Goal: Transaction & Acquisition: Obtain resource

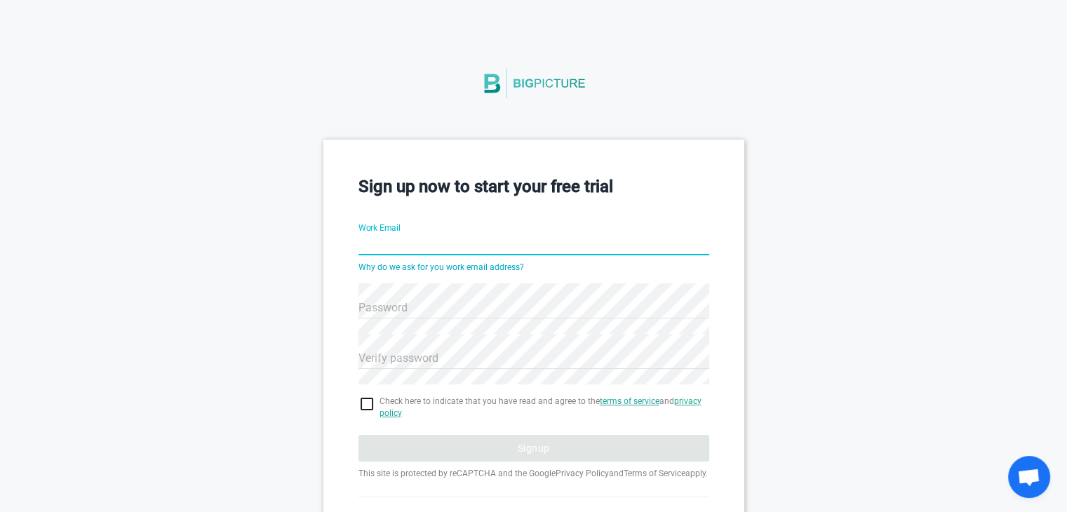
click at [445, 249] on input "Work Email" at bounding box center [533, 245] width 351 height 50
click at [414, 240] on input "Work Email" at bounding box center [533, 245] width 351 height 50
type input "v"
type input "1bi22ai062@bit-bangalore.edu.in"
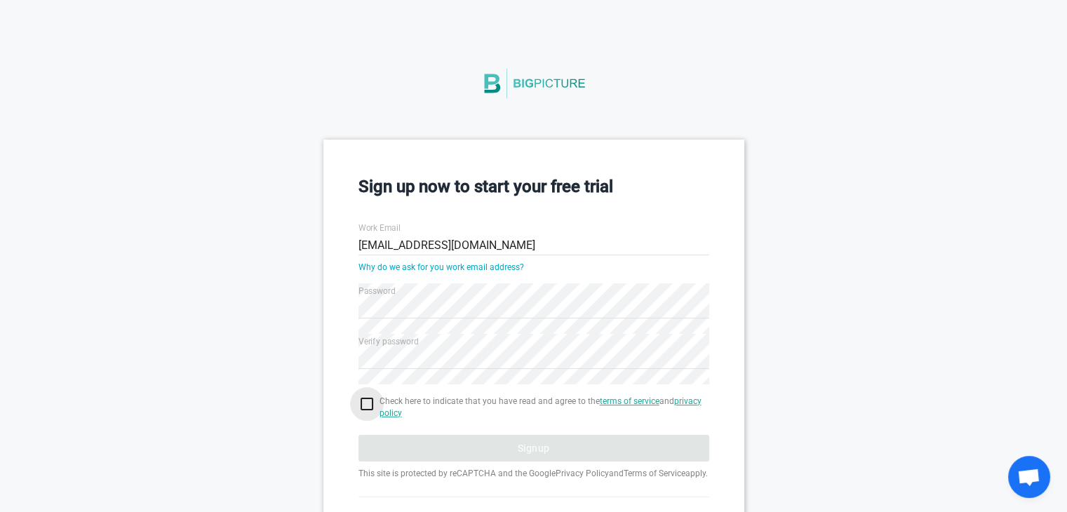
click at [370, 410] on input "checkbox" at bounding box center [533, 403] width 351 height 17
checkbox input "true"
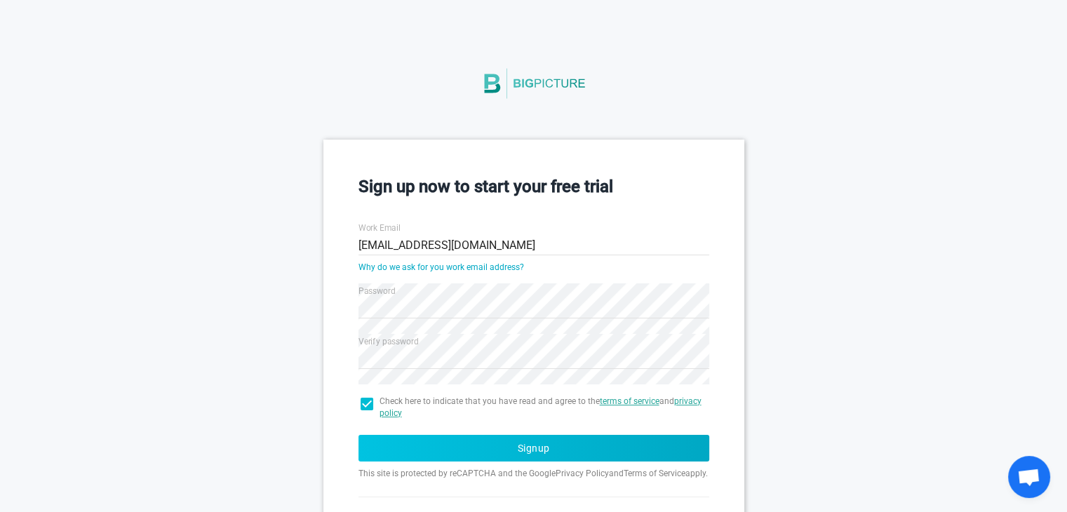
click at [407, 438] on button "Signup" at bounding box center [533, 448] width 351 height 27
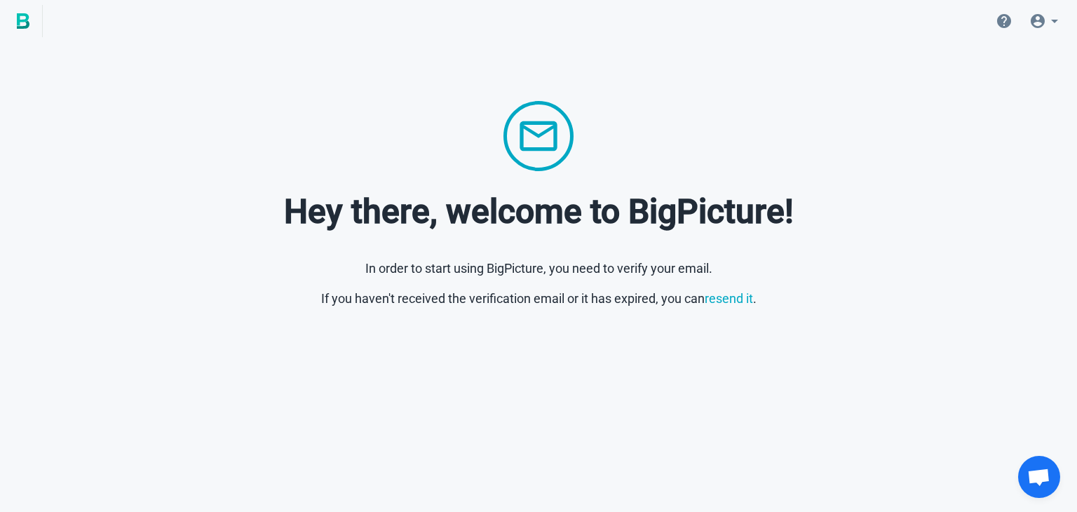
click at [691, 154] on div at bounding box center [538, 136] width 1032 height 70
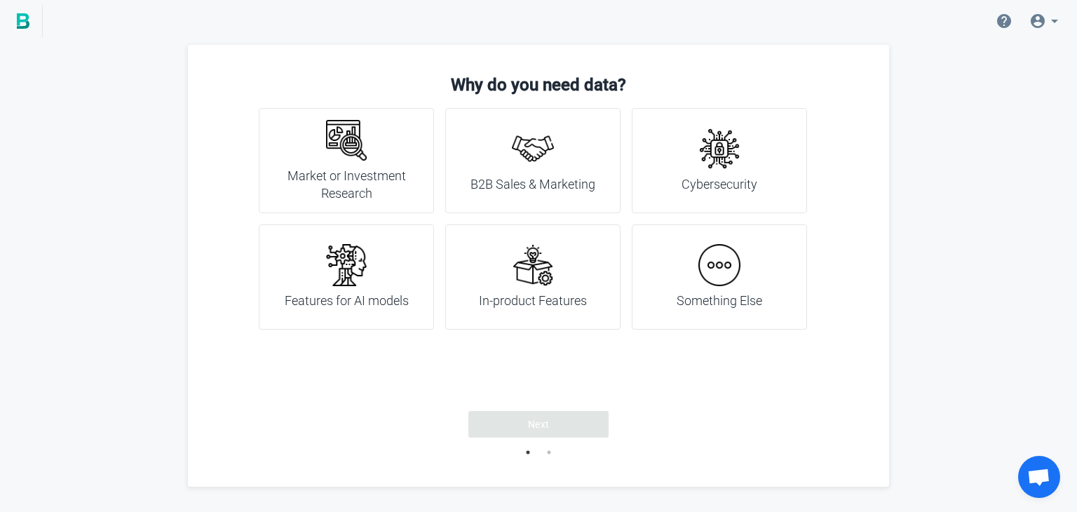
click at [373, 205] on div "Market or Investment Research" at bounding box center [346, 160] width 175 height 105
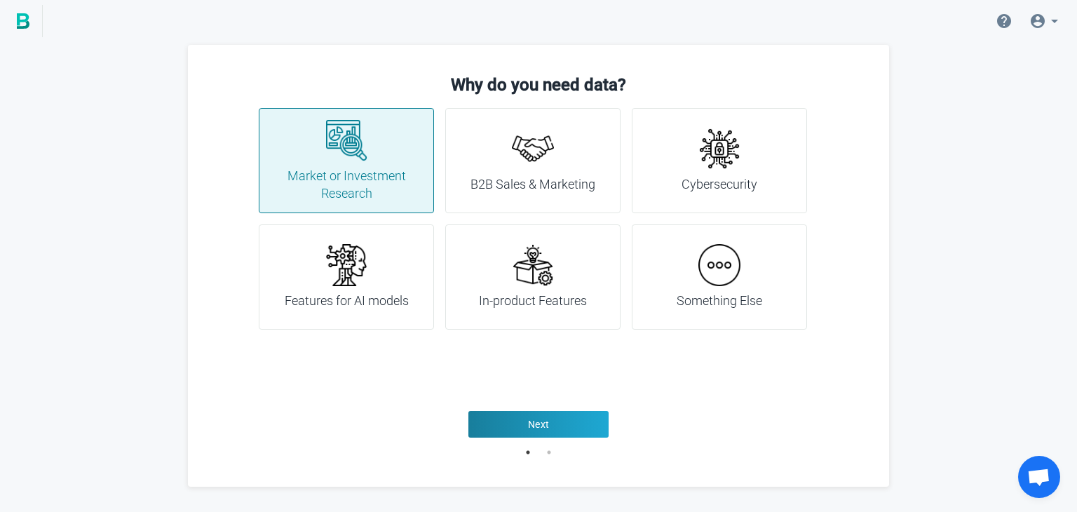
click at [471, 189] on h4 "B2B Sales & Marketing" at bounding box center [533, 184] width 125 height 18
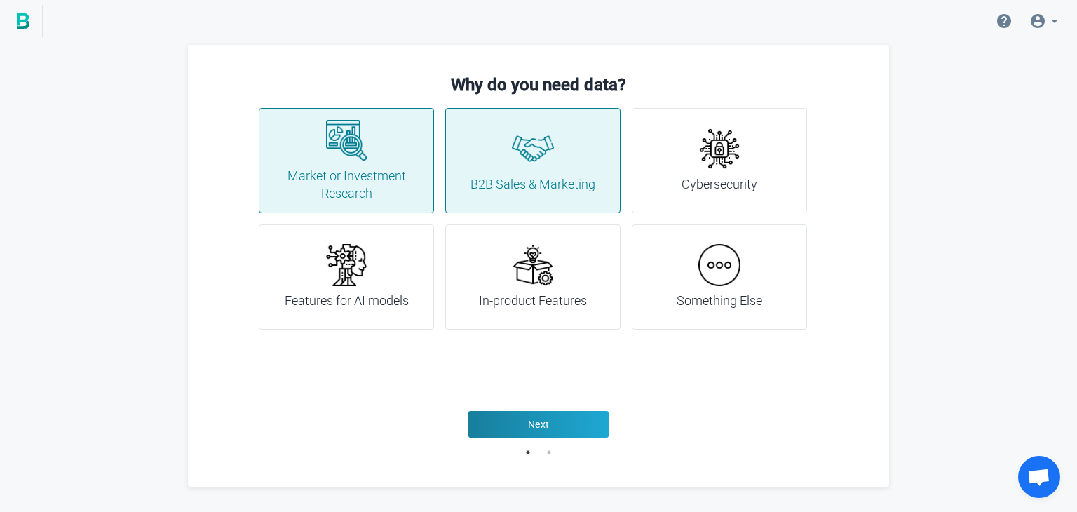
click at [471, 189] on h4 "B2B Sales & Marketing" at bounding box center [533, 184] width 125 height 18
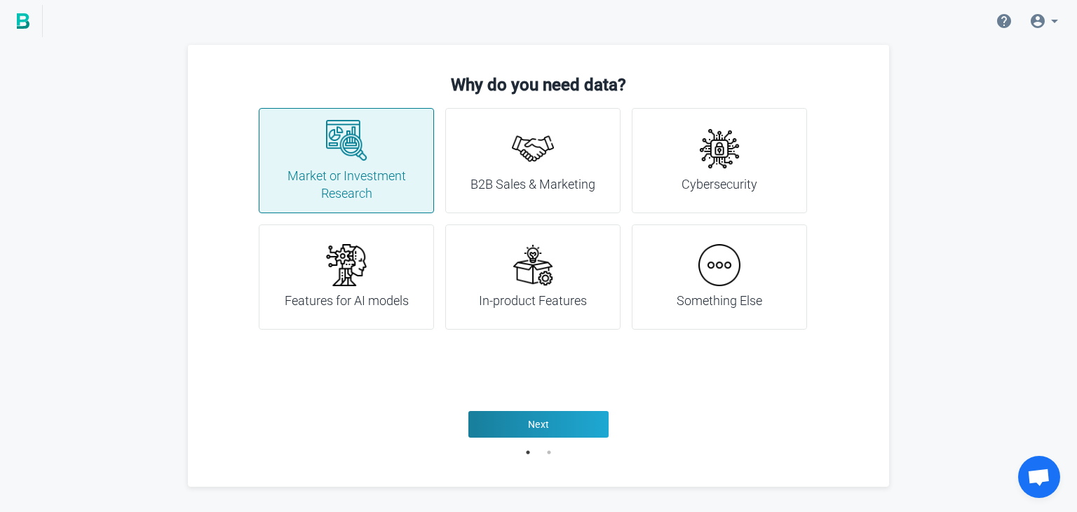
click at [381, 265] on div "Features for AI models" at bounding box center [347, 277] width 124 height 66
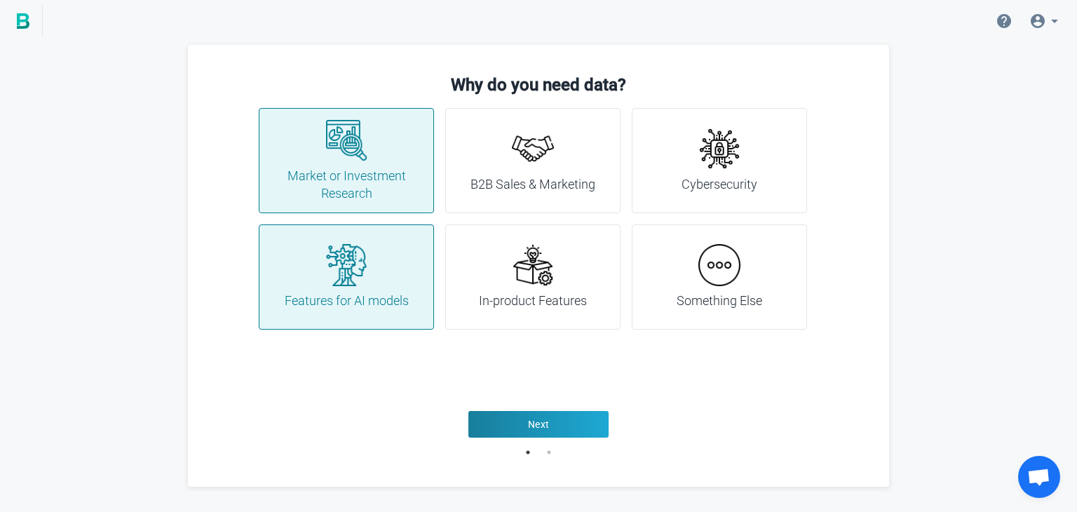
click at [771, 306] on div "Something Else" at bounding box center [719, 276] width 175 height 105
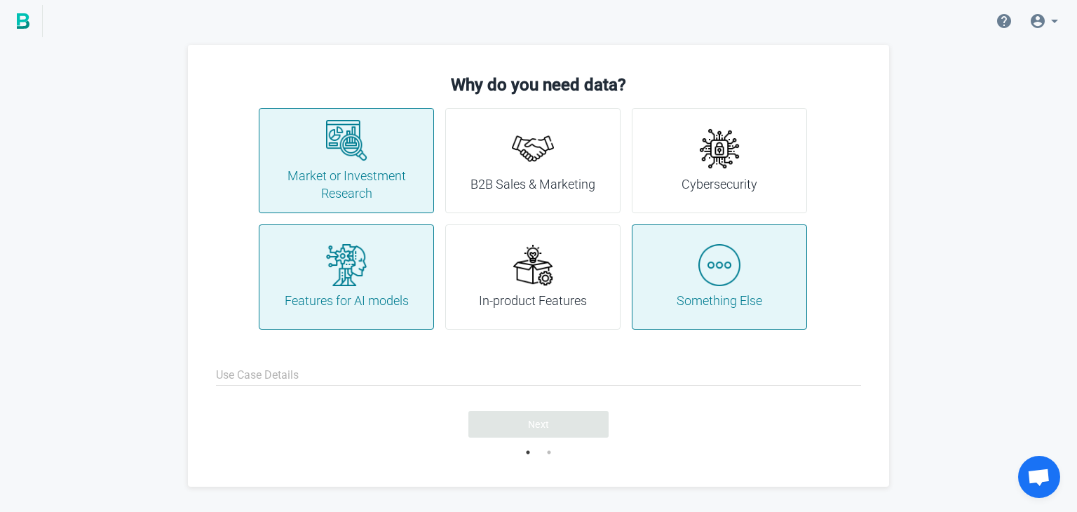
click at [743, 267] on div "Something Else" at bounding box center [720, 277] width 86 height 66
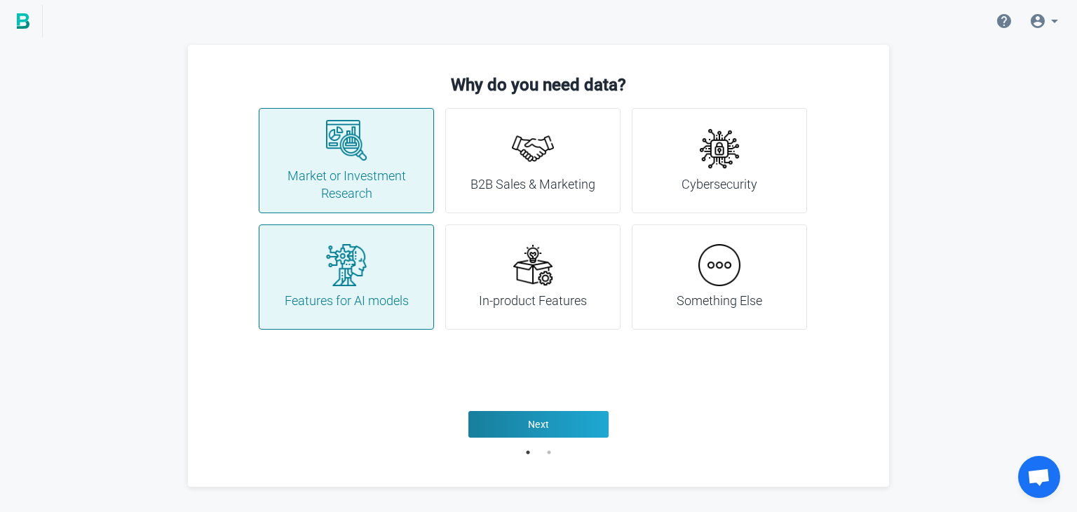
click at [558, 180] on h4 "B2B Sales & Marketing" at bounding box center [533, 184] width 125 height 18
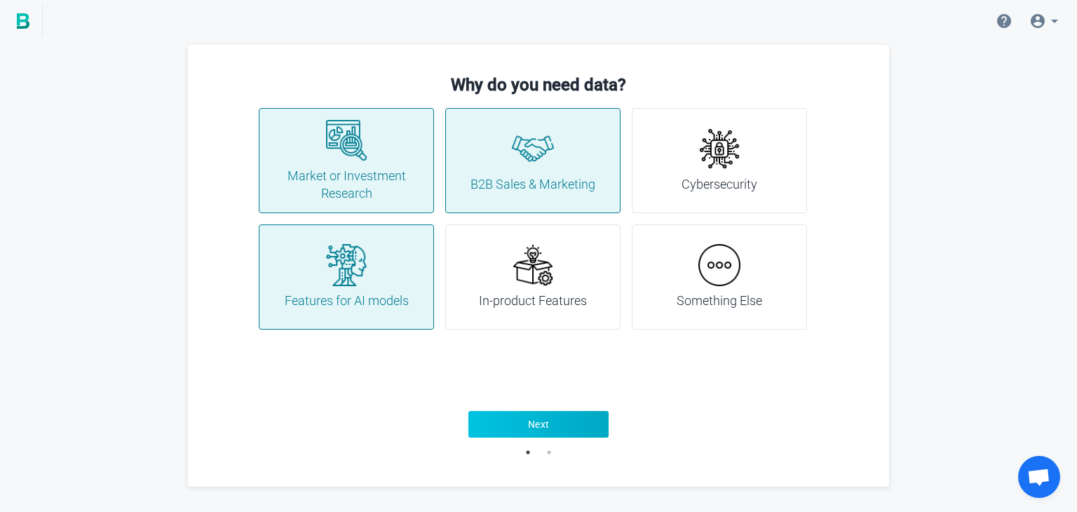
click at [553, 412] on button "Next" at bounding box center [538, 424] width 140 height 27
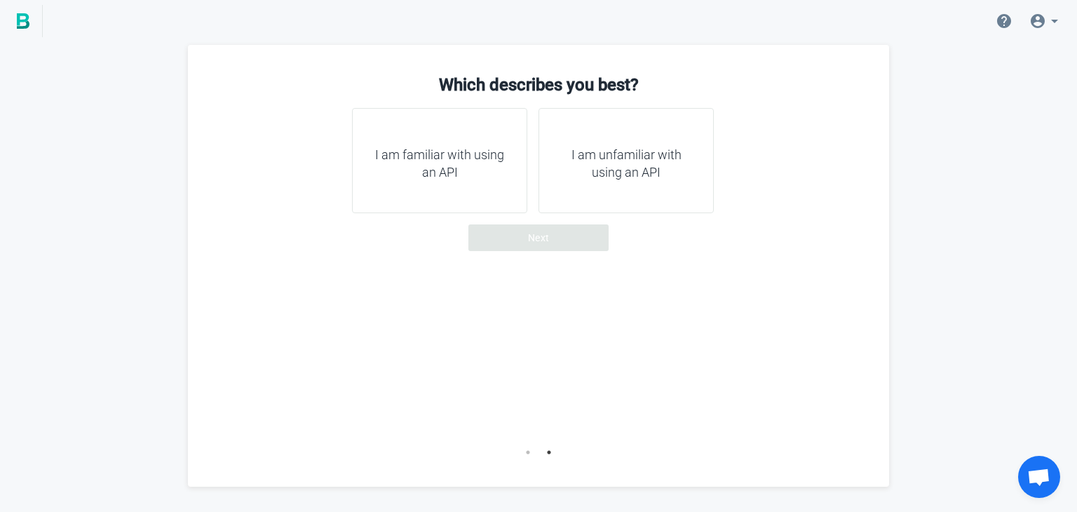
click at [514, 183] on div "I am familiar with using an API" at bounding box center [439, 160] width 175 height 105
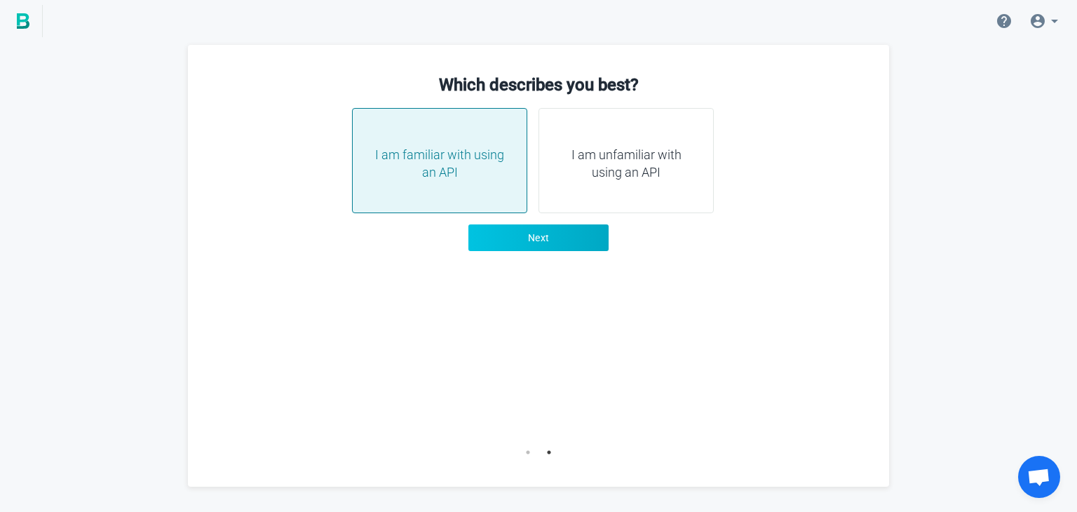
click at [537, 245] on button "Next" at bounding box center [538, 237] width 140 height 27
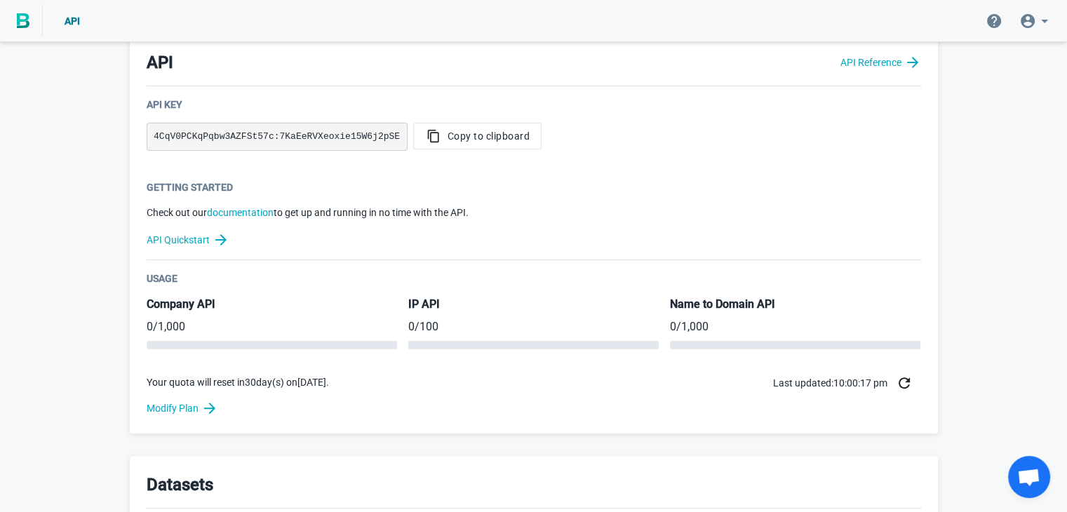
scroll to position [313, 0]
click at [438, 139] on span "Copy to clipboard" at bounding box center [477, 135] width 105 height 14
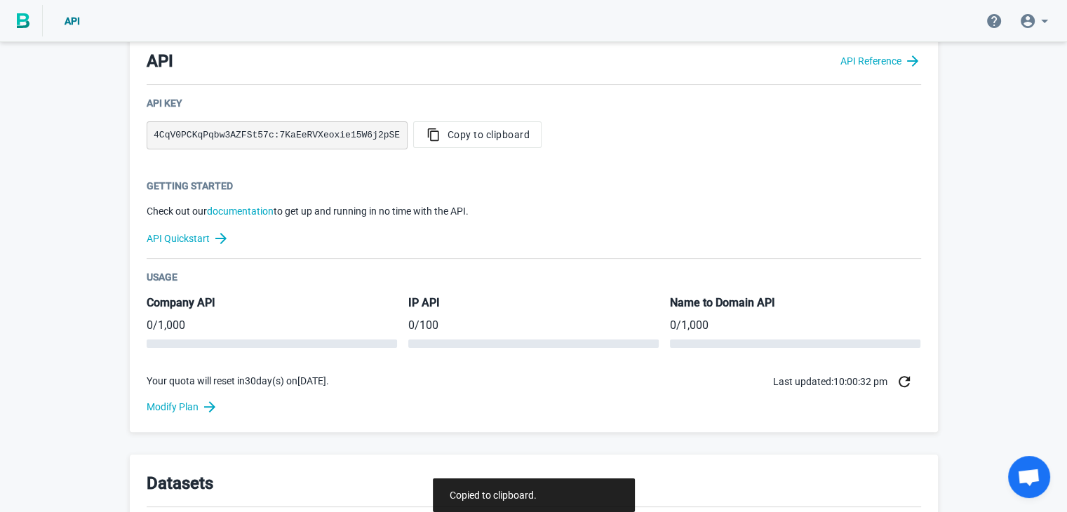
click at [609, 206] on p "Check out our documentation to get up and running in no time with the API." at bounding box center [534, 211] width 774 height 15
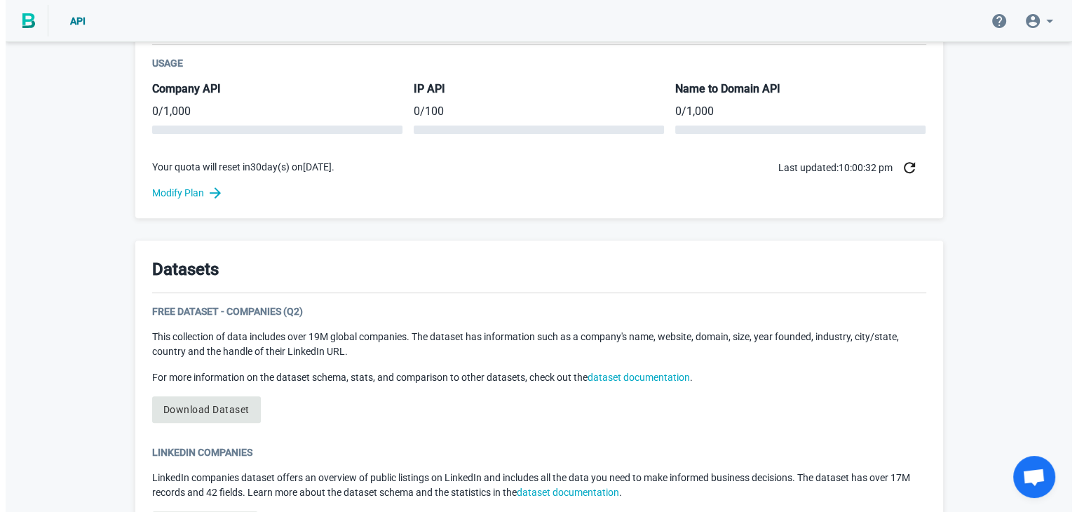
scroll to position [529, 0]
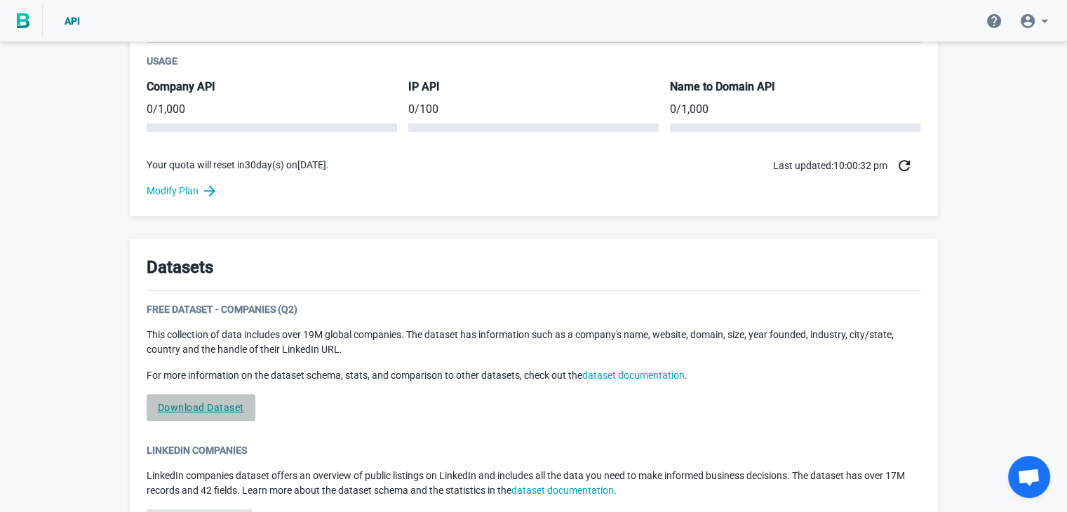
click at [245, 401] on link "Download Dataset" at bounding box center [201, 407] width 109 height 27
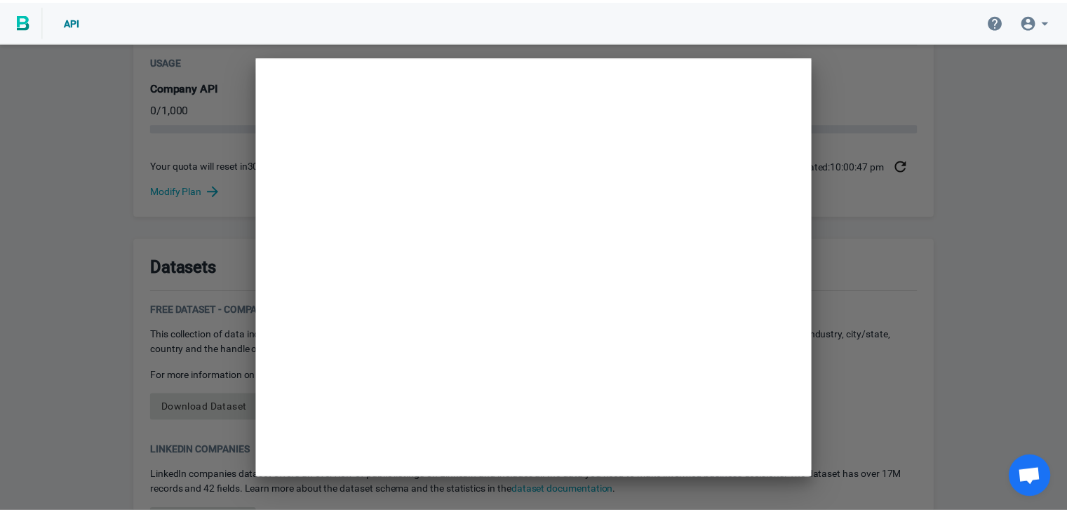
scroll to position [240, 0]
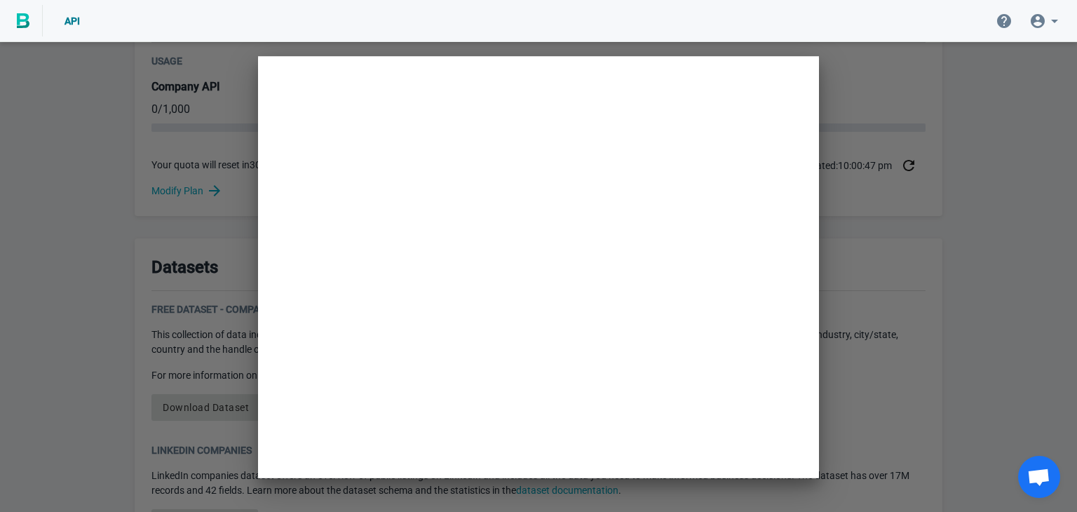
click at [849, 168] on div at bounding box center [538, 256] width 1077 height 512
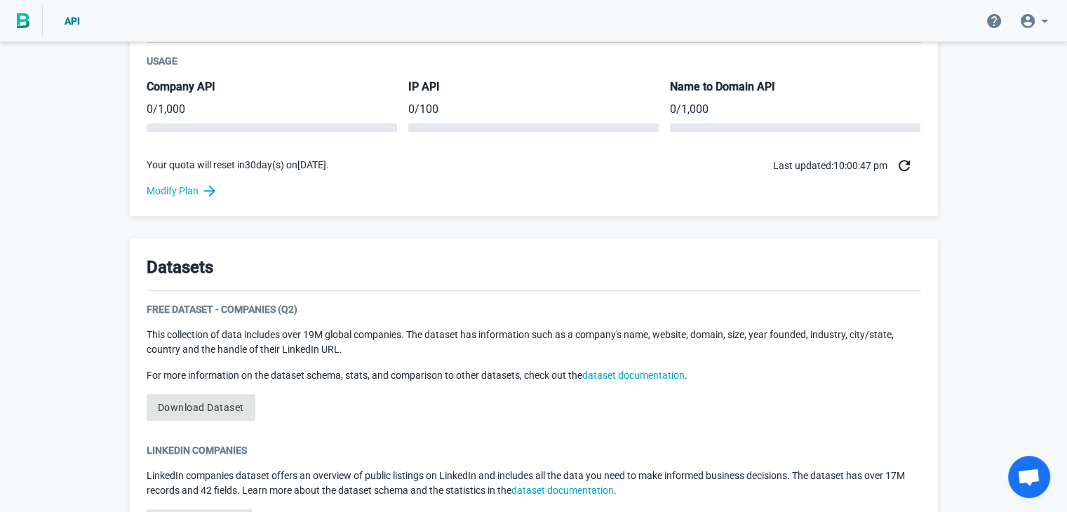
click at [987, 247] on div "Welcome to BigPicture! You’re now one of nearly 5,000 companies relying on BigP…" at bounding box center [533, 161] width 1067 height 1291
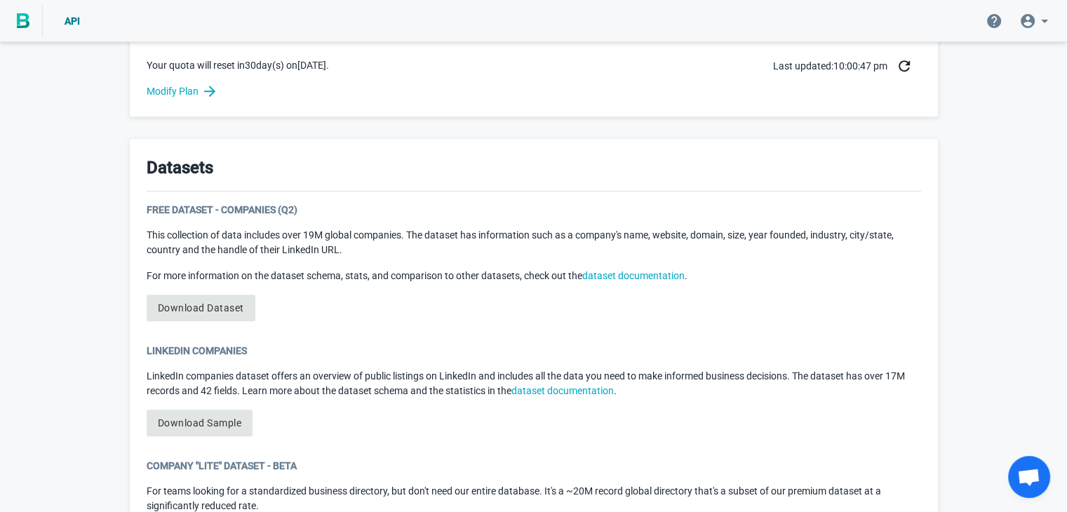
scroll to position [655, 0]
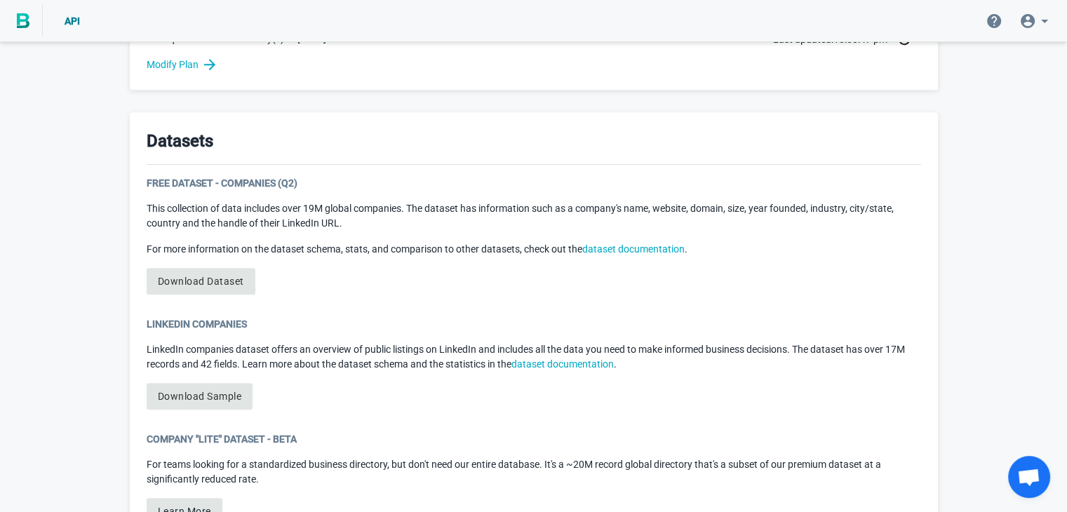
click at [841, 292] on div "Free Dataset - Companies (Q2) This collection of data includes over 19M global …" at bounding box center [534, 241] width 774 height 130
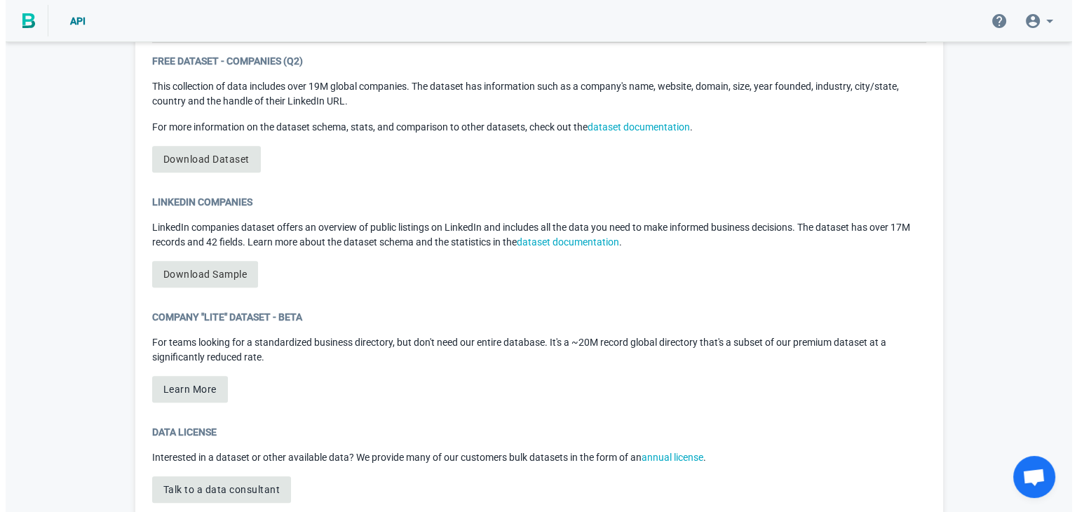
scroll to position [785, 0]
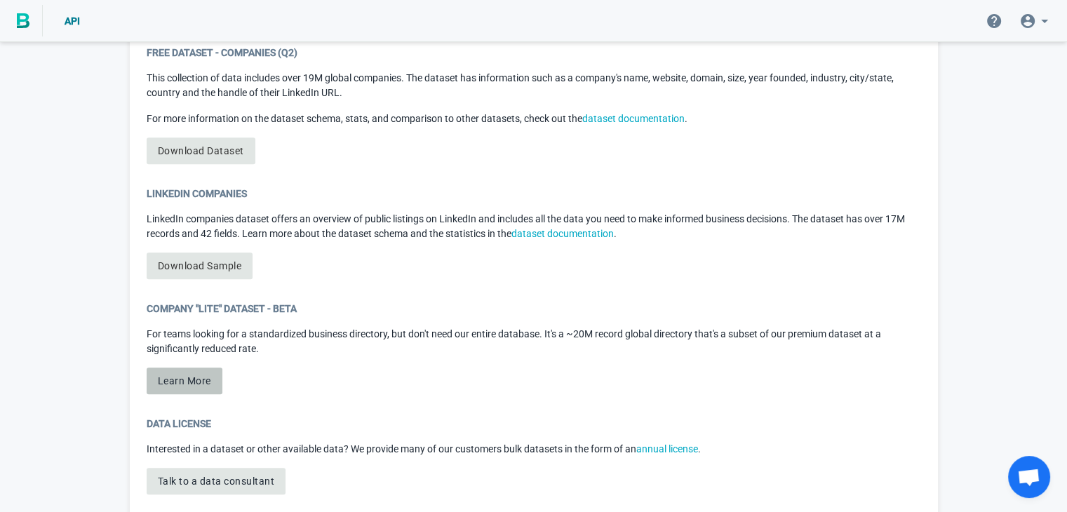
click at [174, 373] on button "Learn More" at bounding box center [185, 380] width 76 height 27
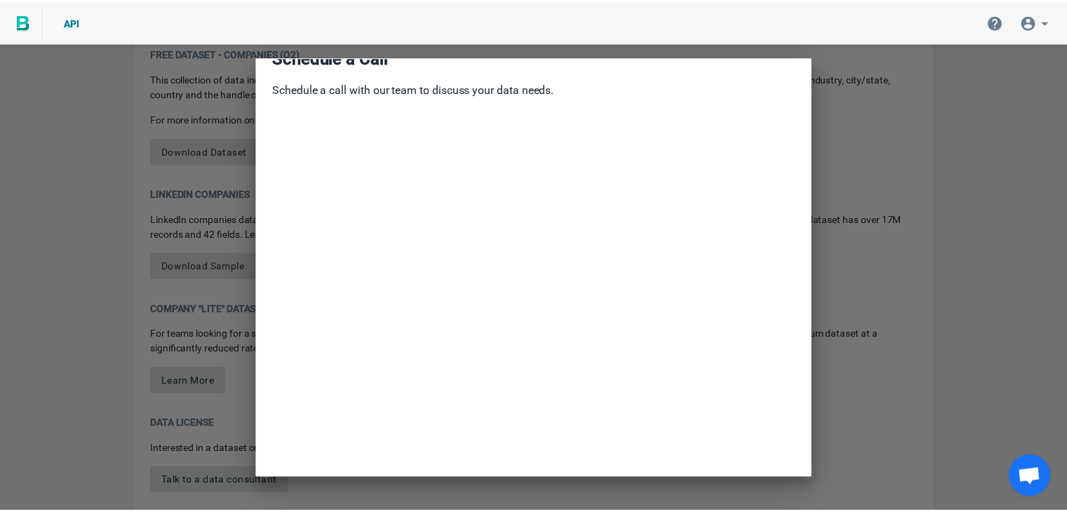
scroll to position [25, 0]
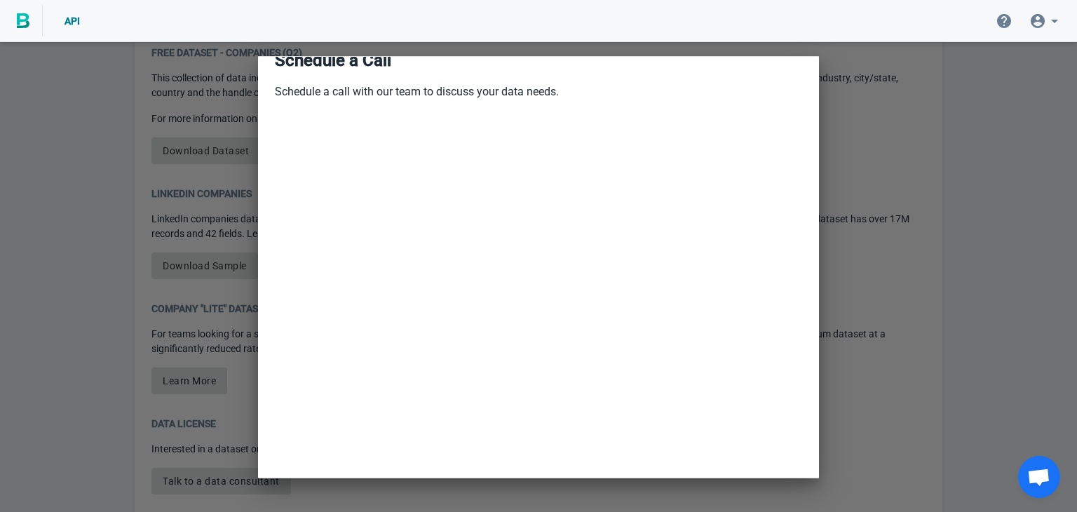
click at [874, 236] on div at bounding box center [538, 256] width 1077 height 512
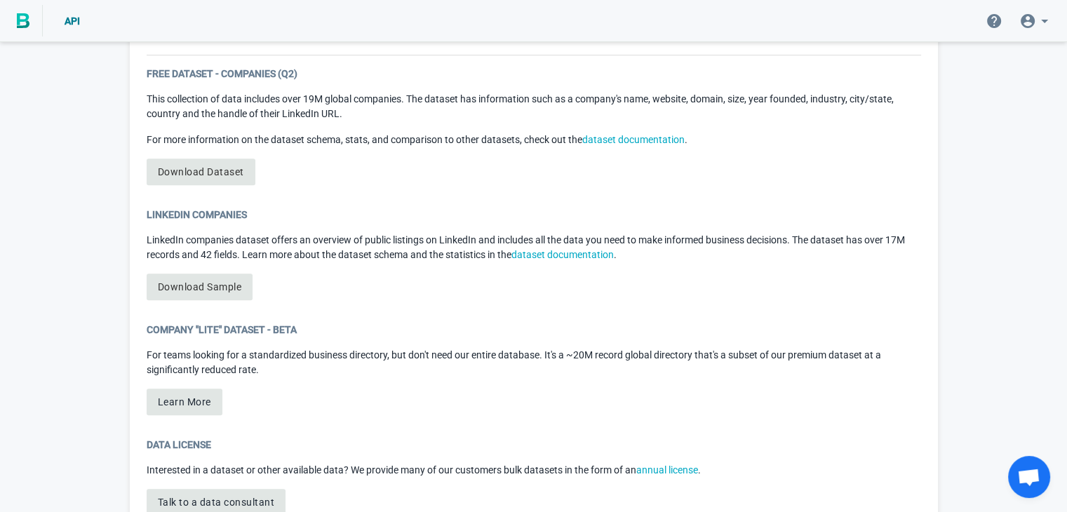
scroll to position [763, 0]
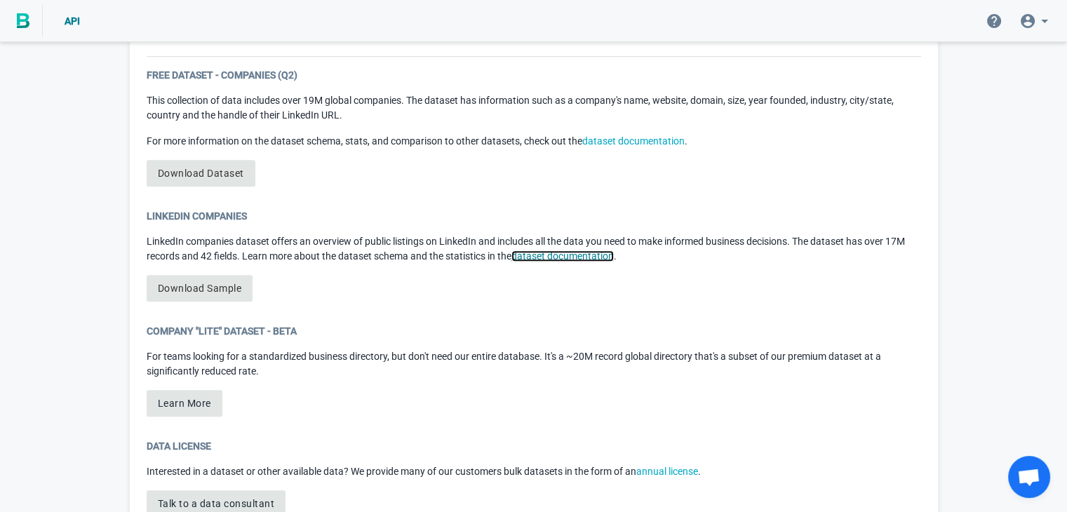
click at [614, 250] on link "dataset documentation" at bounding box center [562, 255] width 102 height 11
